Goal: Navigation & Orientation: Find specific page/section

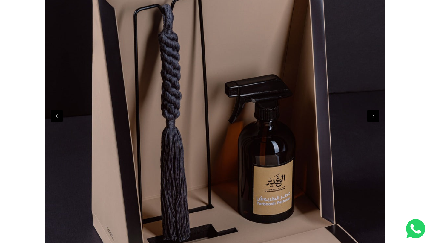
scroll to position [0, 1022]
click at [59, 113] on button "Previous" at bounding box center [57, 116] width 12 height 12
click at [56, 121] on button "Previous" at bounding box center [57, 116] width 12 height 12
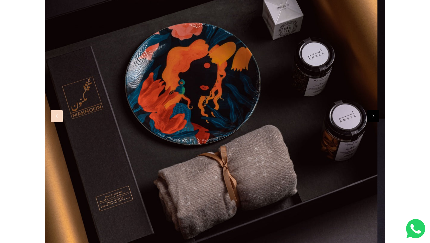
scroll to position [0, 681]
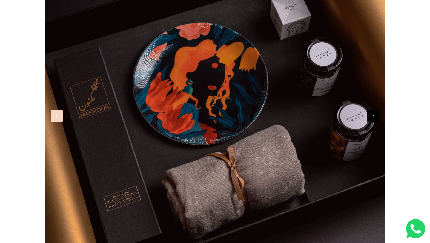
click at [170, 81] on div at bounding box center [215, 108] width 341 height 441
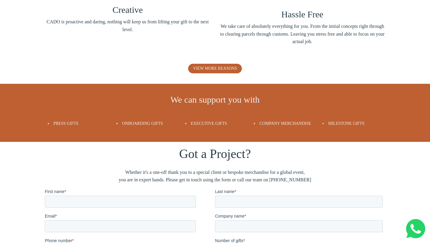
scroll to position [1064, 0]
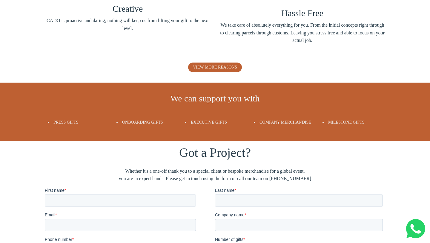
click at [148, 123] on span "Onboarding Gifts" at bounding box center [142, 122] width 41 height 4
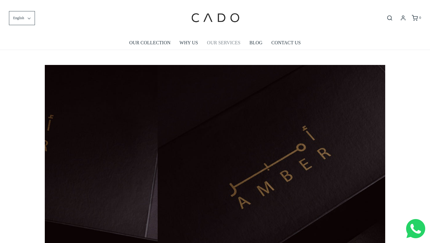
scroll to position [0, 341]
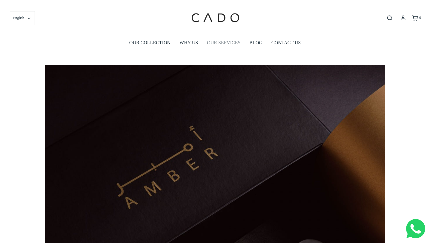
click at [219, 39] on link "OUR SERVICES" at bounding box center [223, 43] width 33 height 14
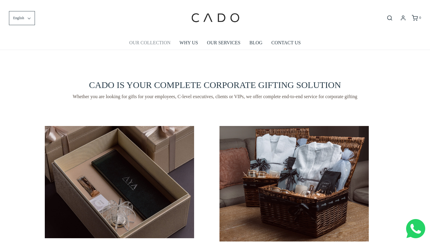
click at [164, 41] on link "OUR COLLECTION" at bounding box center [149, 43] width 41 height 14
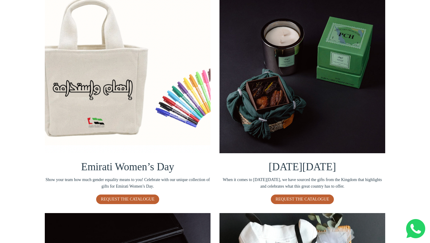
scroll to position [127, 0]
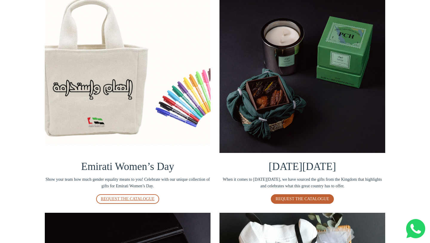
click at [139, 200] on span "REQUEST THE CATALOGUE" at bounding box center [128, 198] width 54 height 4
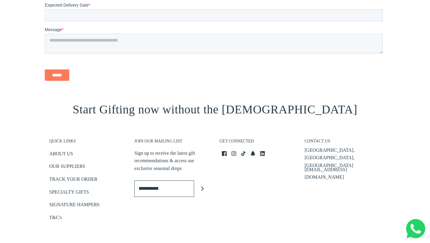
scroll to position [701, 0]
click at [78, 195] on link "SPECIALTY GIFTS" at bounding box center [69, 193] width 40 height 10
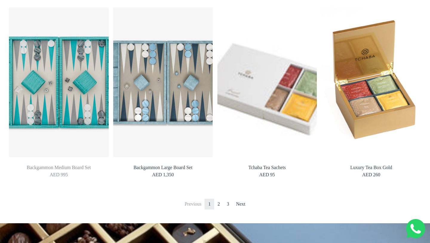
scroll to position [511, 0]
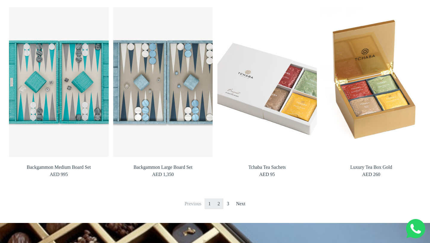
click at [218, 198] on link "2" at bounding box center [219, 203] width 10 height 11
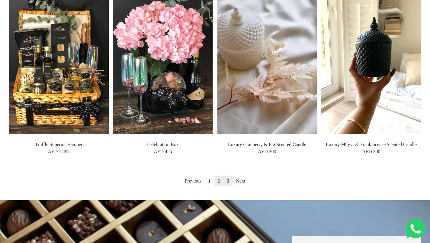
scroll to position [528, 0]
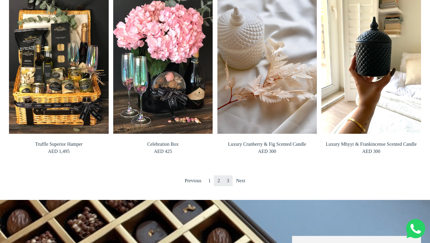
click at [229, 180] on link "3" at bounding box center [228, 180] width 10 height 11
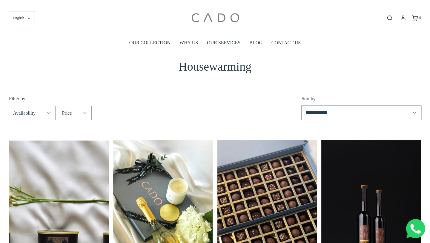
click at [198, 28] on img at bounding box center [215, 17] width 51 height 27
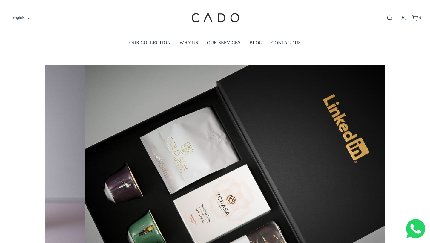
scroll to position [0, 3313]
